Goal: Task Accomplishment & Management: Manage account settings

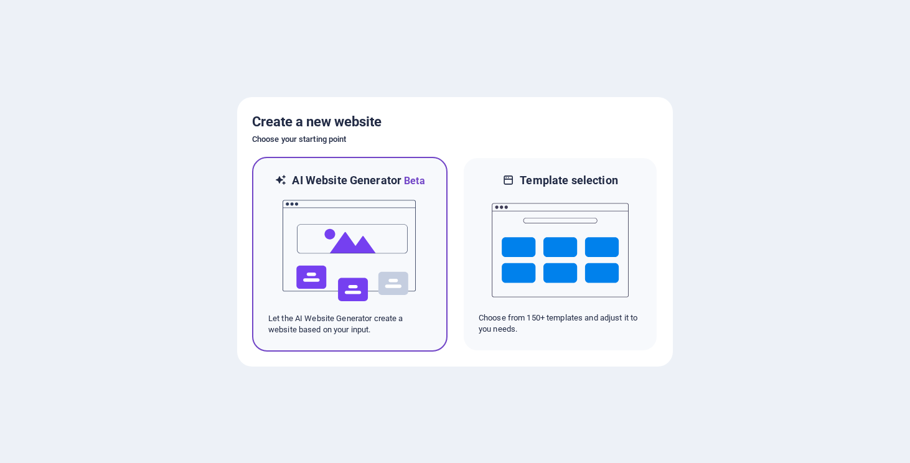
click at [322, 275] on img at bounding box center [349, 251] width 137 height 124
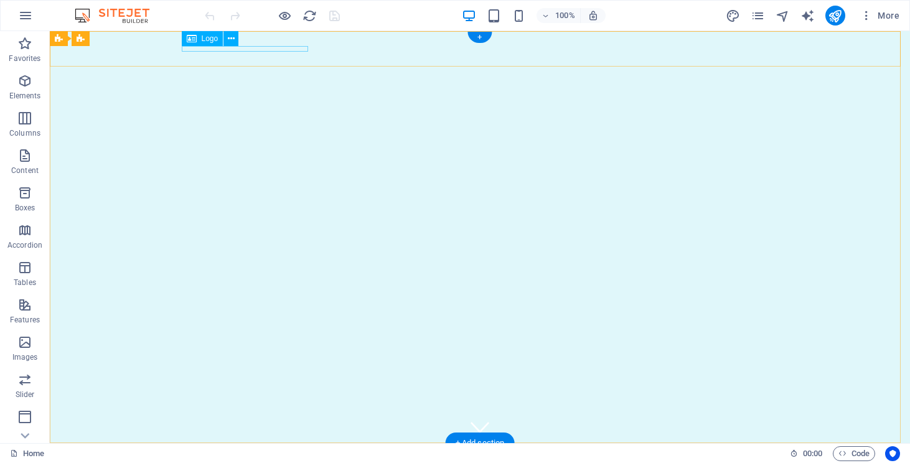
click at [205, 453] on div "Consulate of the Republic of Moldova in the Philippines" at bounding box center [479, 456] width 587 height 6
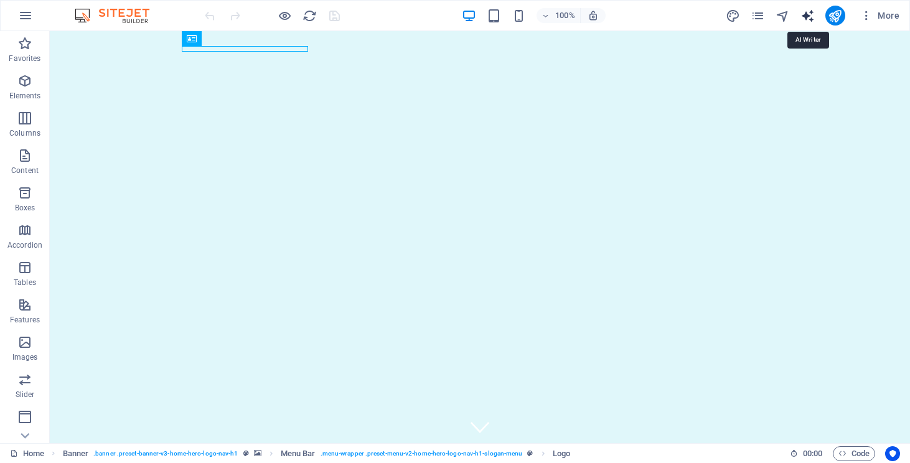
click at [809, 13] on icon "text_generator" at bounding box center [807, 16] width 14 height 14
select select "English"
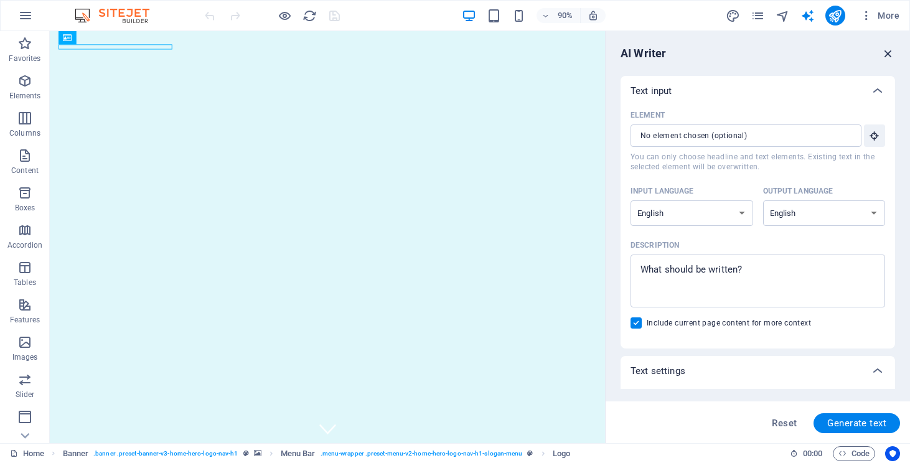
click at [888, 58] on icon "button" at bounding box center [888, 54] width 14 height 14
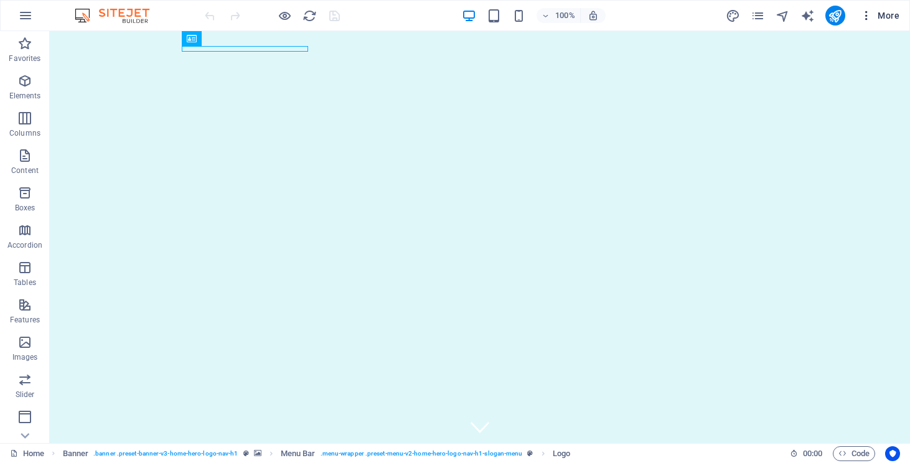
click at [890, 12] on span "More" at bounding box center [879, 15] width 39 height 12
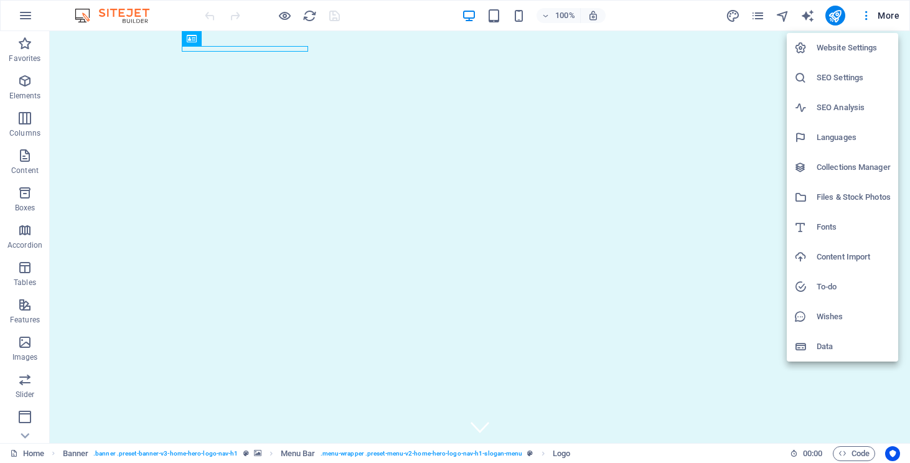
click at [888, 16] on div at bounding box center [455, 231] width 910 height 463
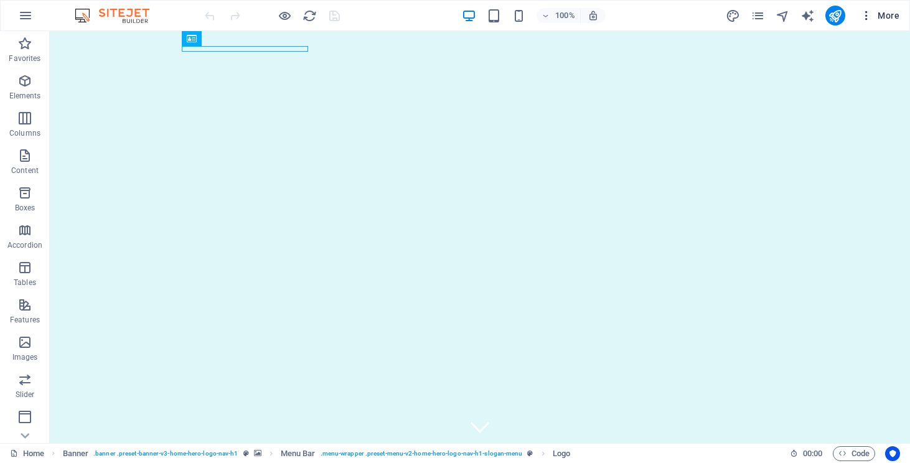
click at [866, 12] on icon "button" at bounding box center [866, 15] width 12 height 12
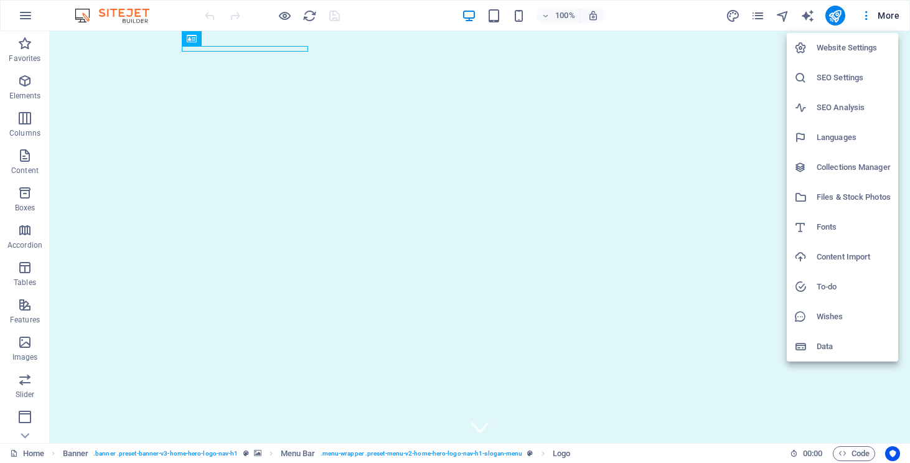
click at [840, 50] on h6 "Website Settings" at bounding box center [853, 47] width 74 height 15
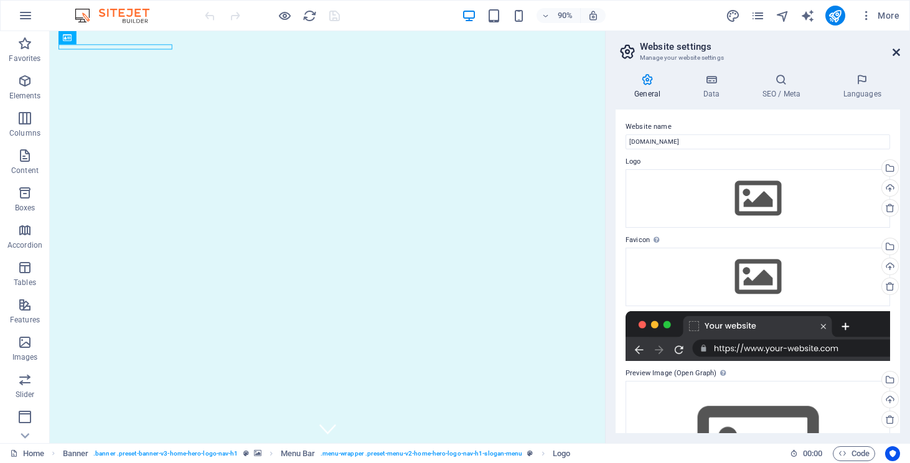
click at [899, 52] on icon at bounding box center [895, 52] width 7 height 10
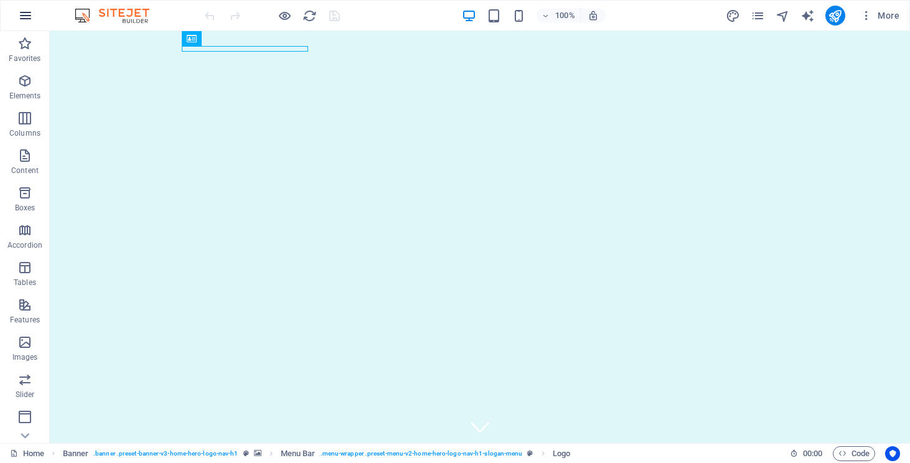
click at [26, 9] on icon "button" at bounding box center [25, 15] width 15 height 15
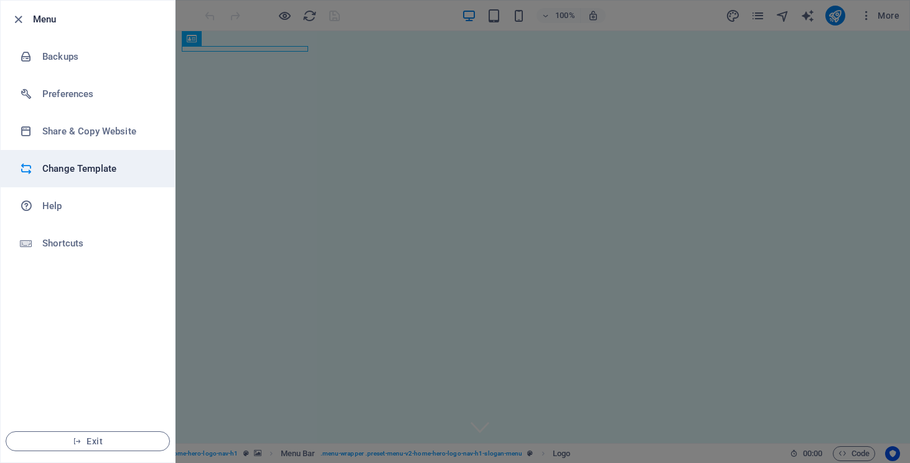
click at [73, 162] on h6 "Change Template" at bounding box center [99, 168] width 115 height 15
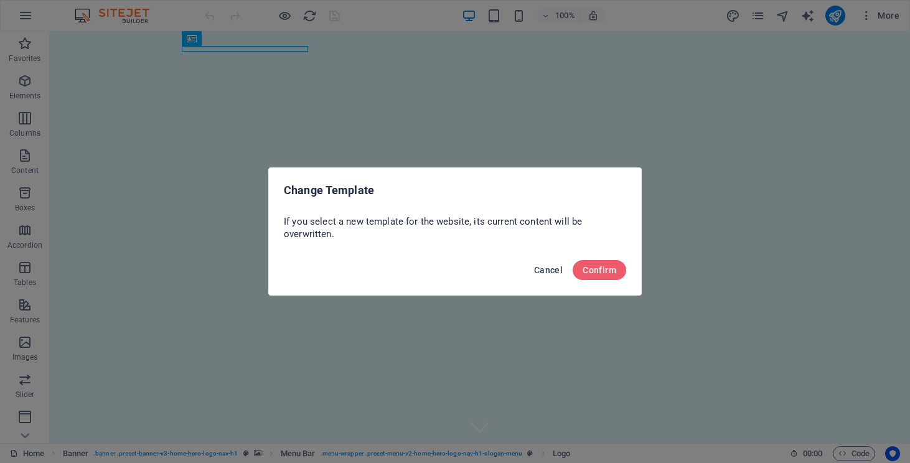
click at [556, 266] on span "Cancel" at bounding box center [548, 270] width 29 height 10
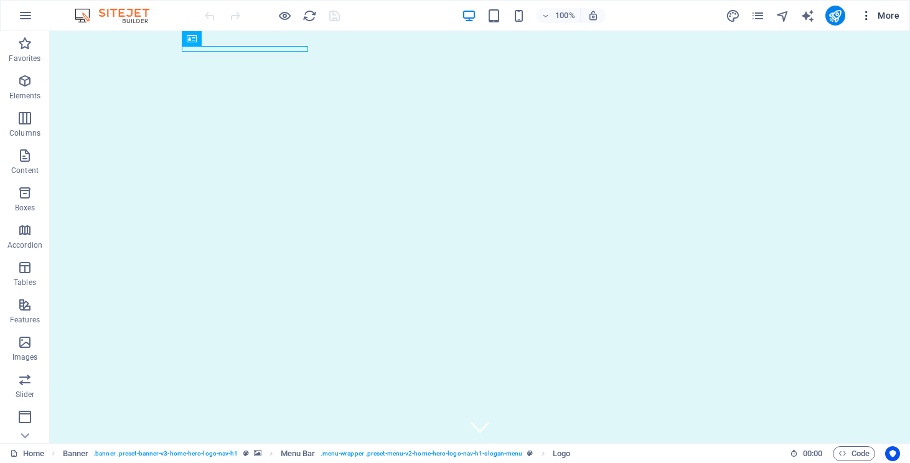
click at [878, 21] on span "More" at bounding box center [879, 15] width 39 height 12
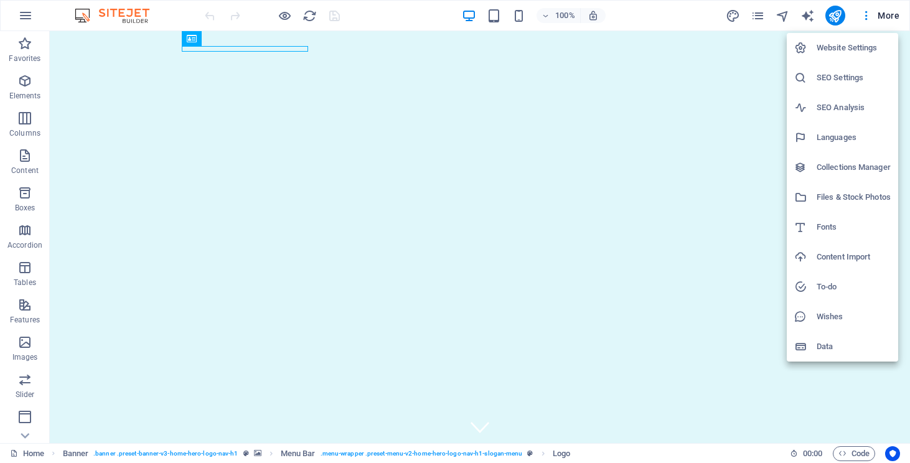
click at [396, 318] on div at bounding box center [455, 231] width 910 height 463
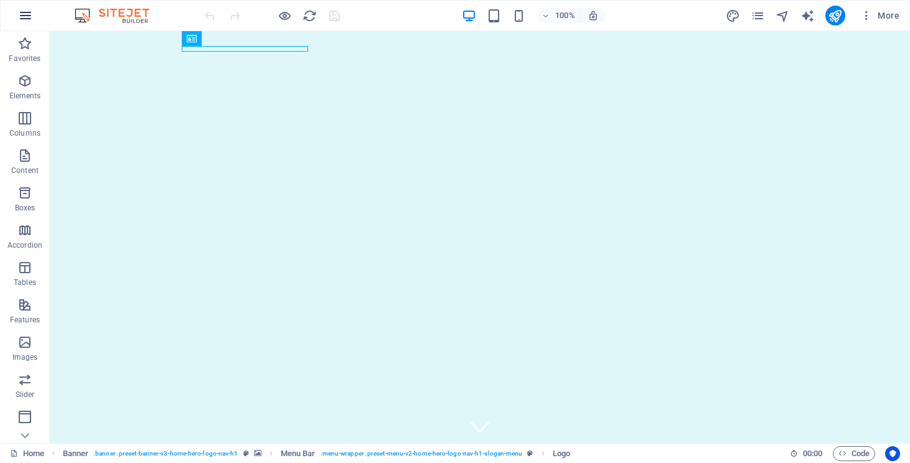
click at [30, 17] on icon "button" at bounding box center [25, 15] width 15 height 15
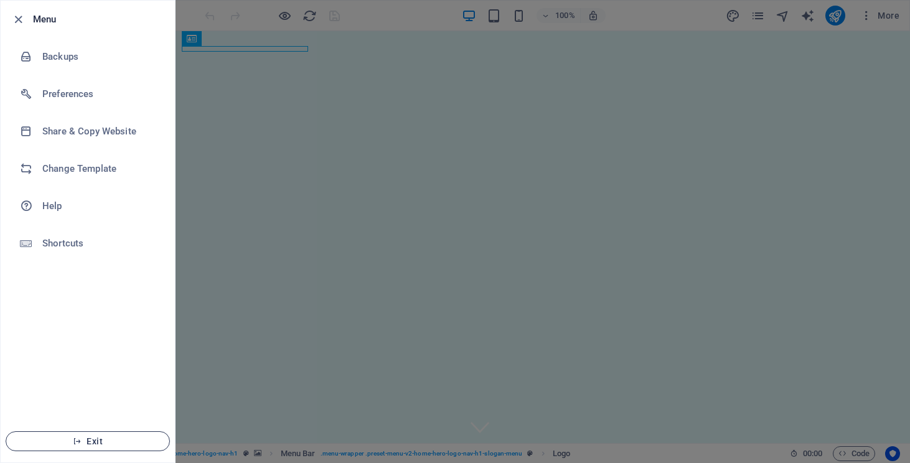
click at [105, 444] on span "Exit" at bounding box center [87, 441] width 143 height 10
